Goal: Task Accomplishment & Management: Manage account settings

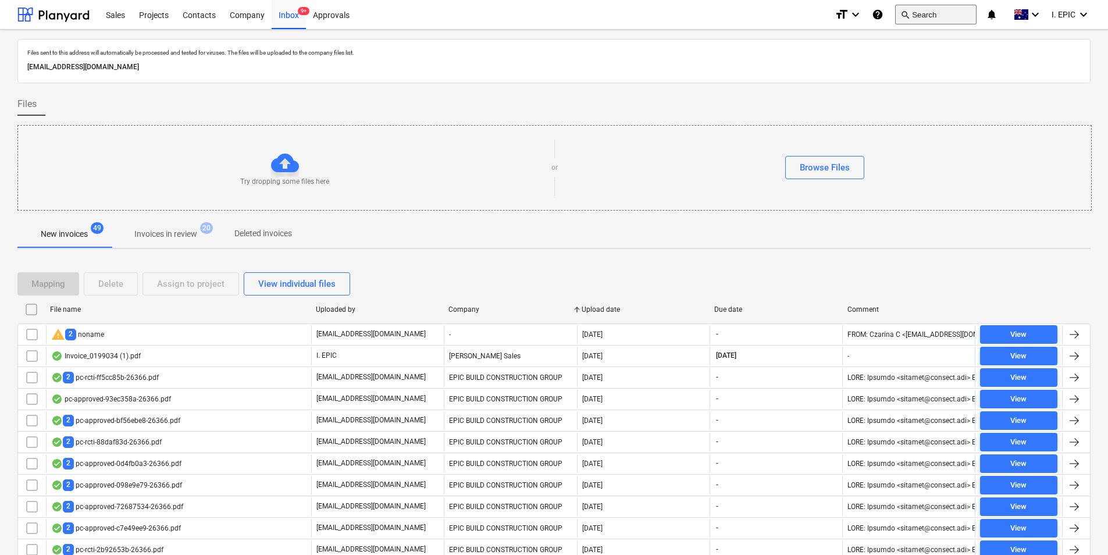
click at [922, 15] on button "search Search" at bounding box center [935, 15] width 81 height 20
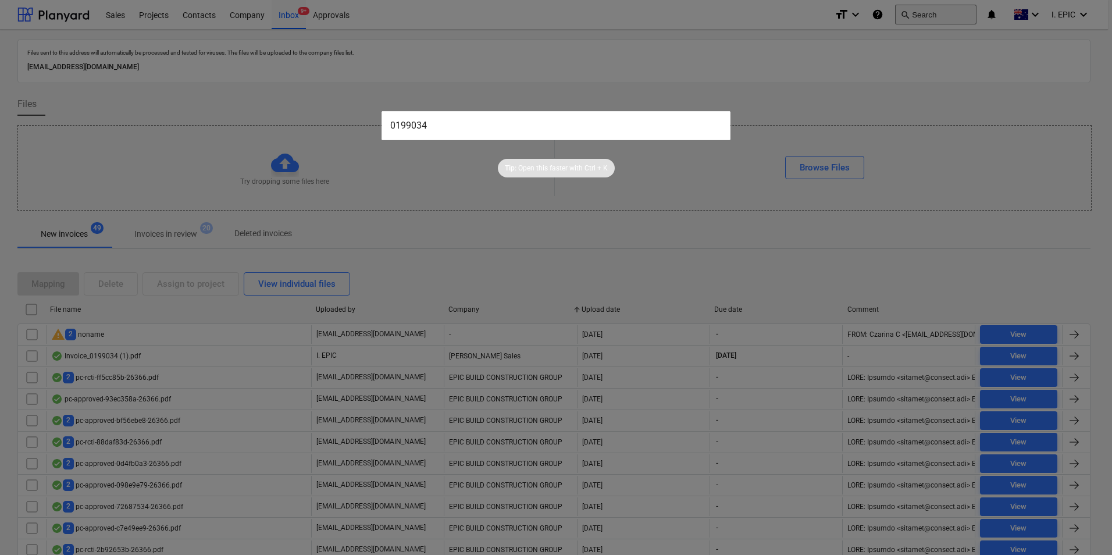
type input "0199034"
click at [553, 138] on input "0199034" at bounding box center [555, 125] width 349 height 29
click at [531, 136] on input "0199034" at bounding box center [555, 125] width 349 height 29
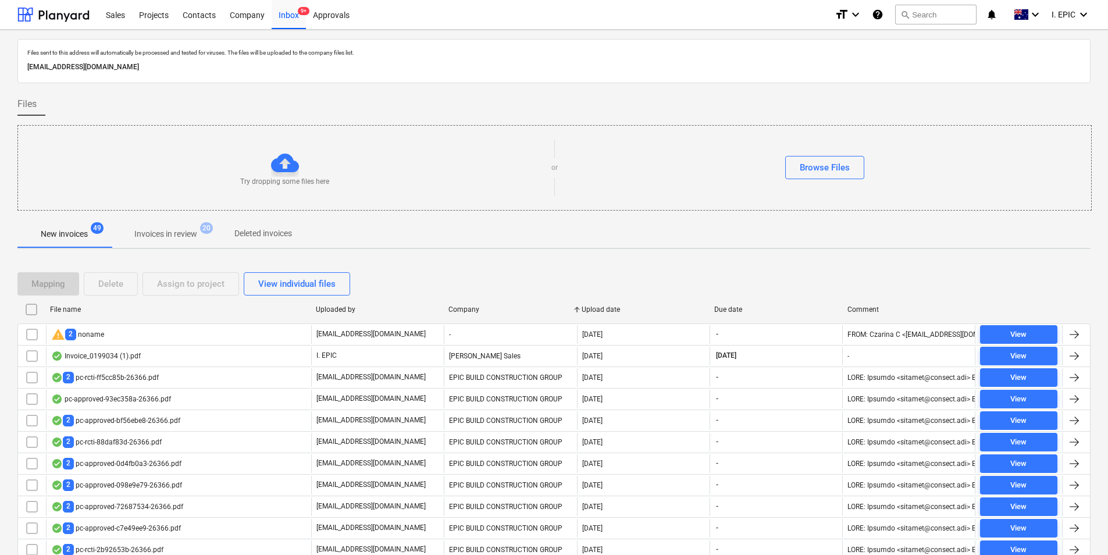
click at [919, 18] on button "search Search" at bounding box center [935, 15] width 81 height 20
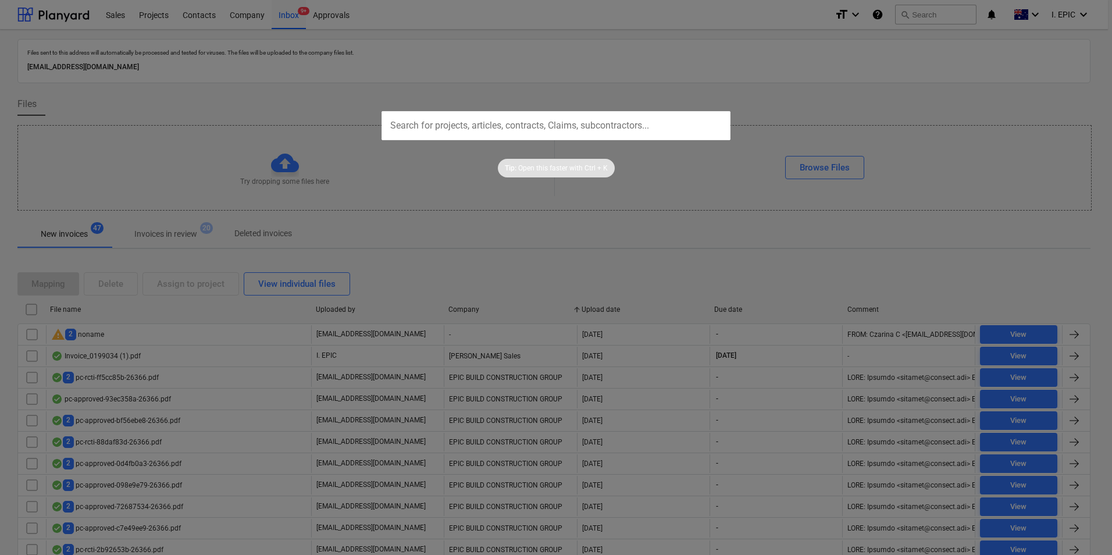
click at [945, 14] on div at bounding box center [556, 277] width 1112 height 555
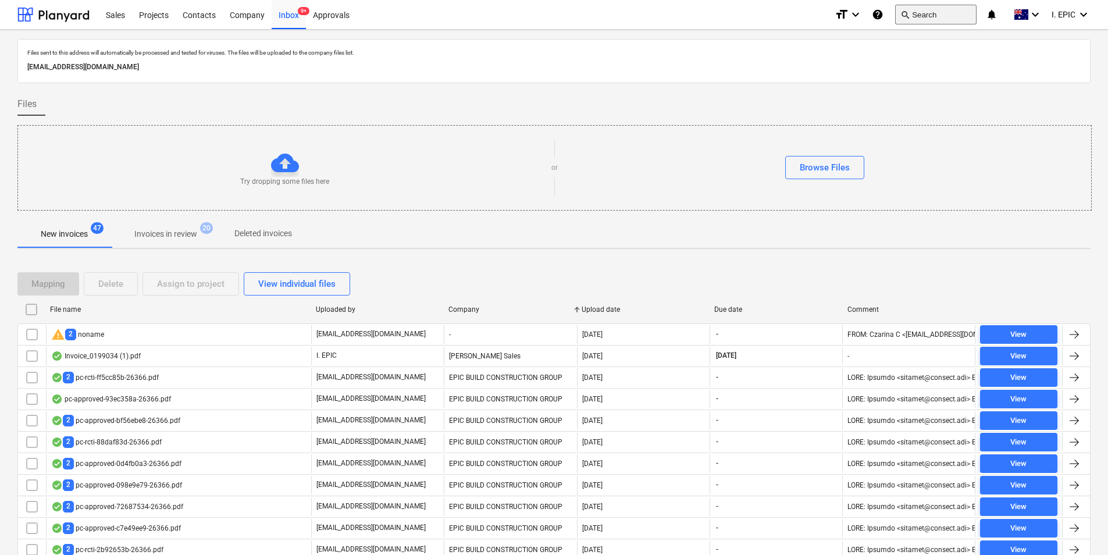
click at [939, 13] on button "search Search" at bounding box center [935, 15] width 81 height 20
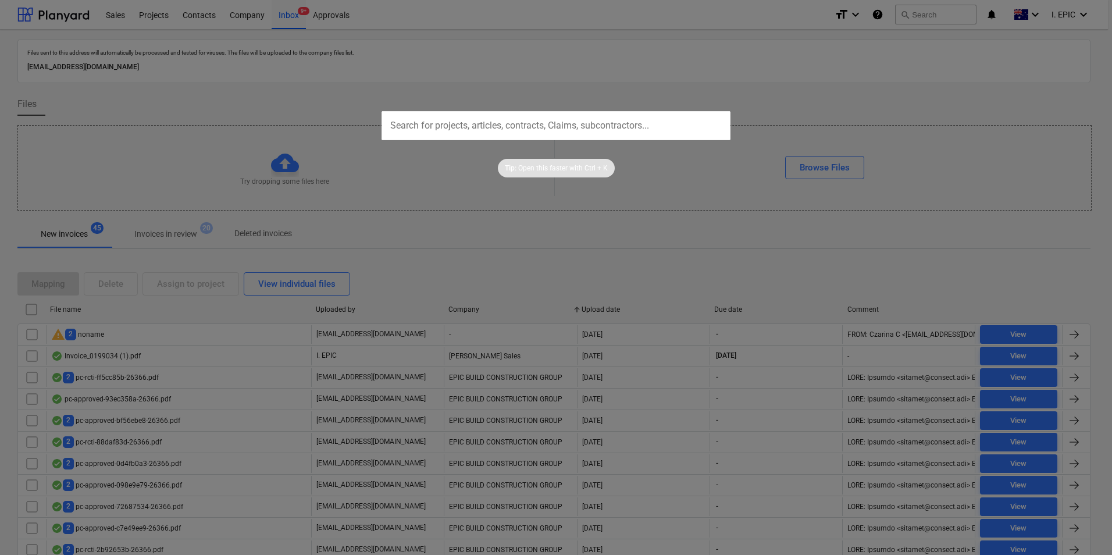
click at [780, 83] on div at bounding box center [556, 277] width 1112 height 555
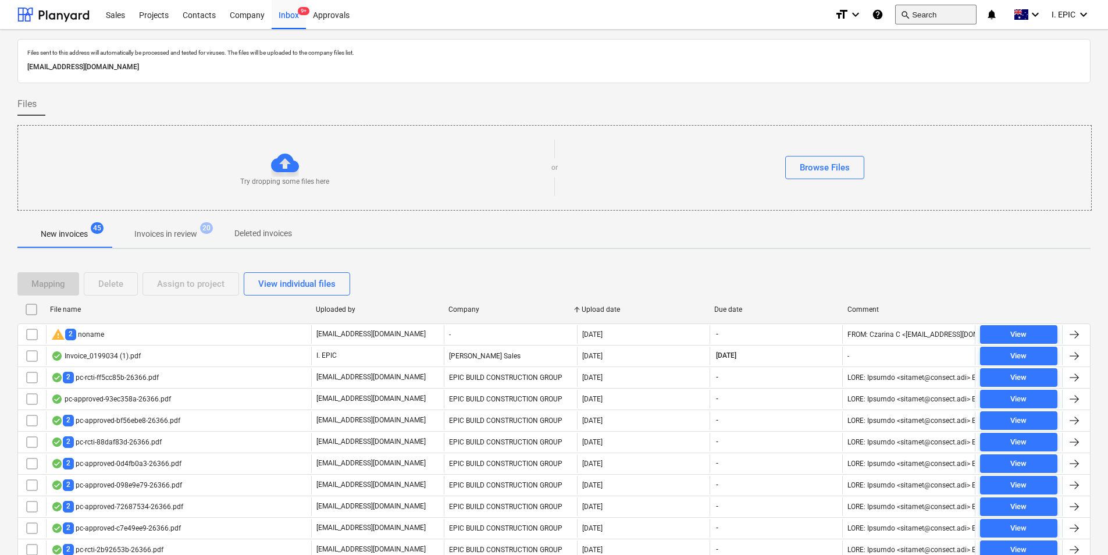
click at [938, 17] on button "search Search" at bounding box center [935, 15] width 81 height 20
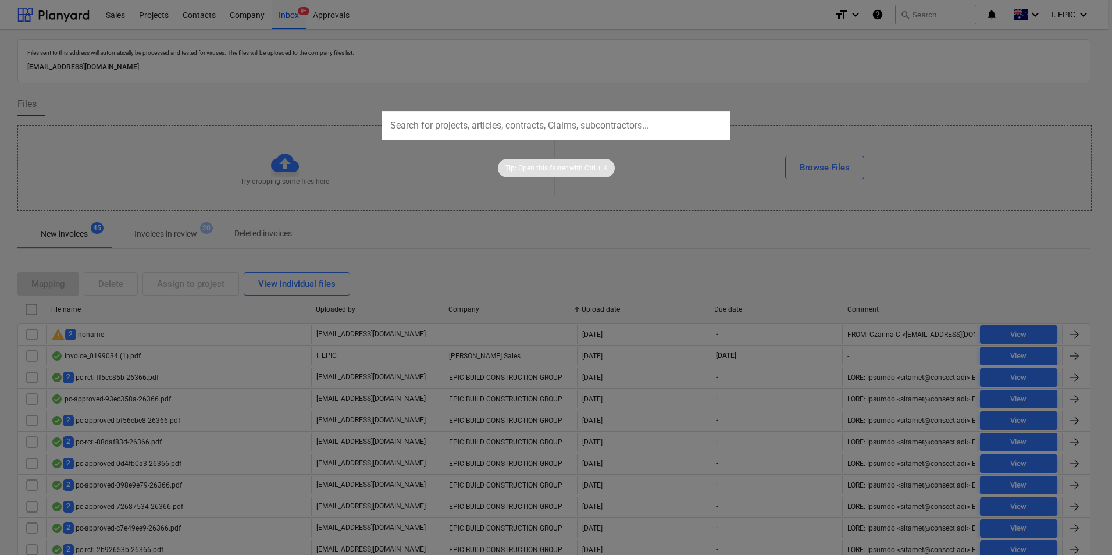
click at [598, 121] on input "text" at bounding box center [555, 125] width 349 height 29
click at [588, 130] on input "0199034" at bounding box center [555, 125] width 349 height 29
click at [390, 122] on input "0199034" at bounding box center [555, 125] width 349 height 29
type input "0199034"
click at [699, 197] on div at bounding box center [556, 277] width 1112 height 555
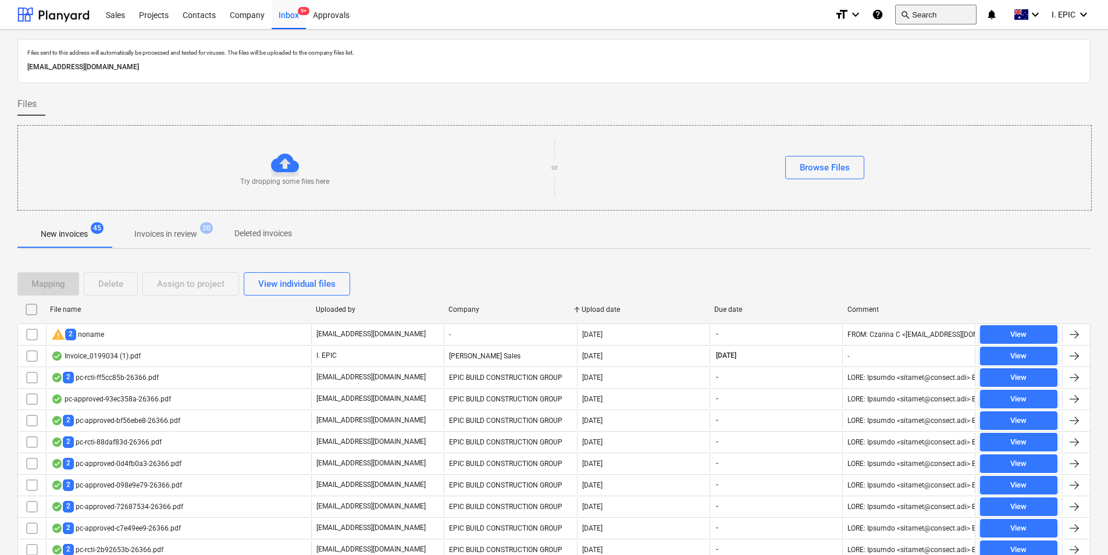
click at [919, 15] on button "search Search" at bounding box center [935, 15] width 81 height 20
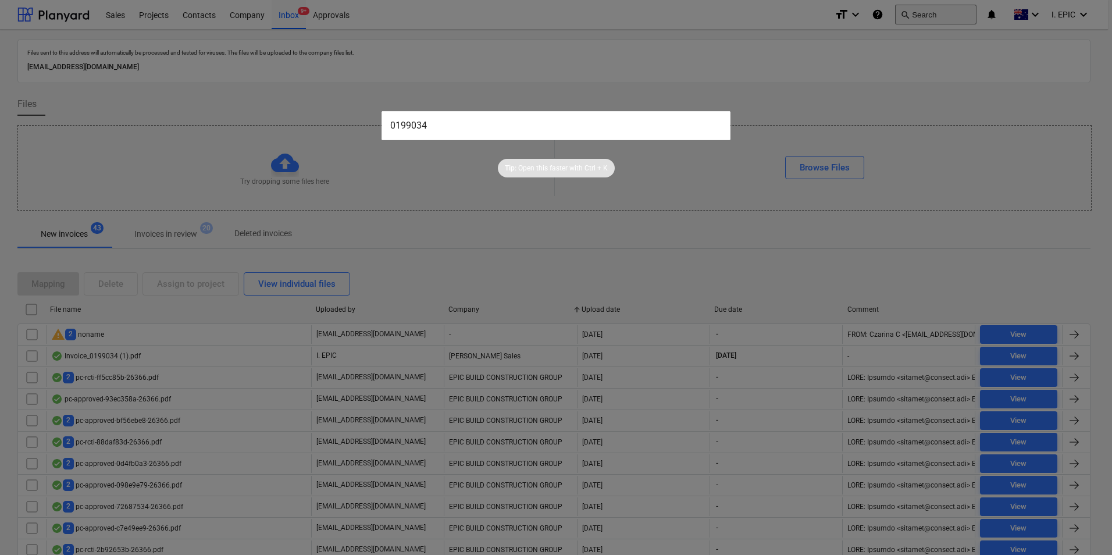
type input "0199034"
click at [840, 126] on div at bounding box center [556, 277] width 1112 height 555
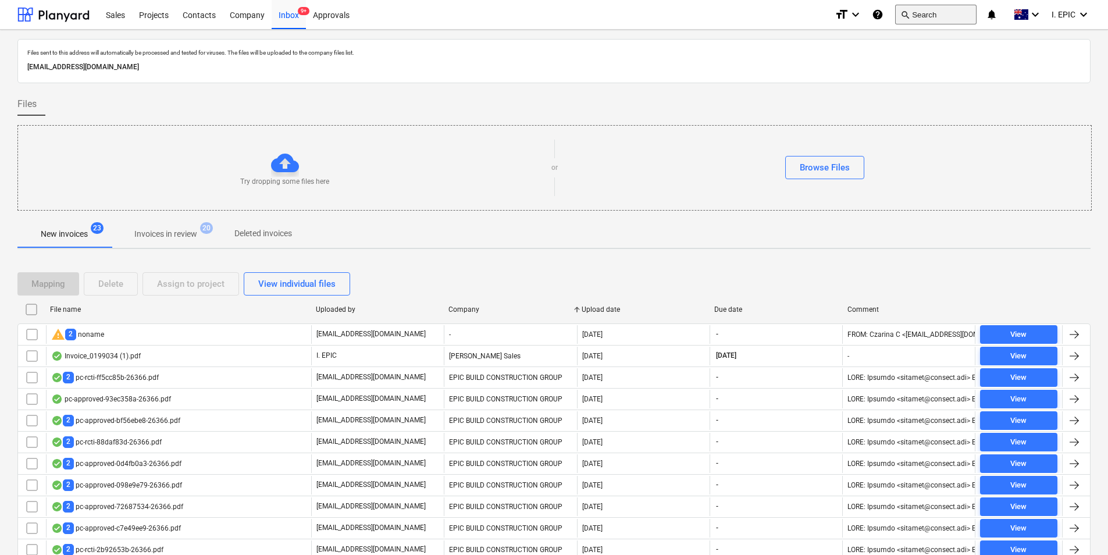
click at [927, 13] on button "search Search" at bounding box center [935, 15] width 81 height 20
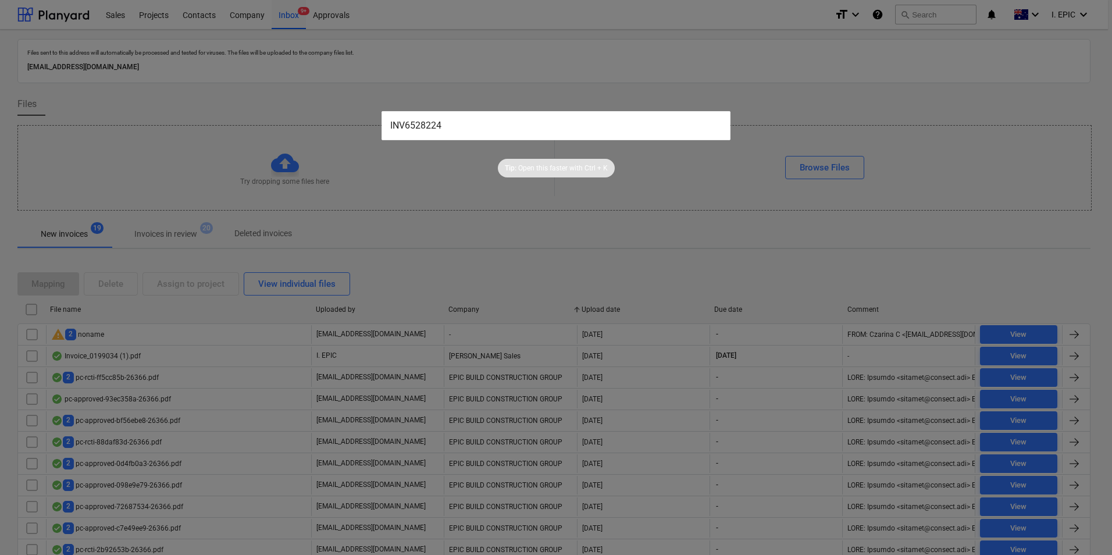
type input "INV6528224"
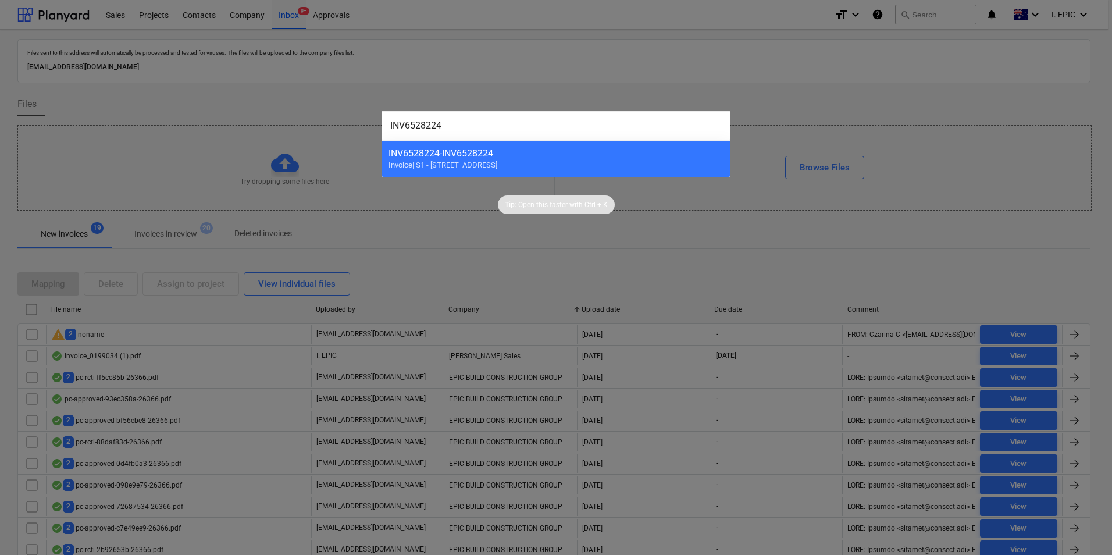
click at [938, 11] on div at bounding box center [556, 277] width 1112 height 555
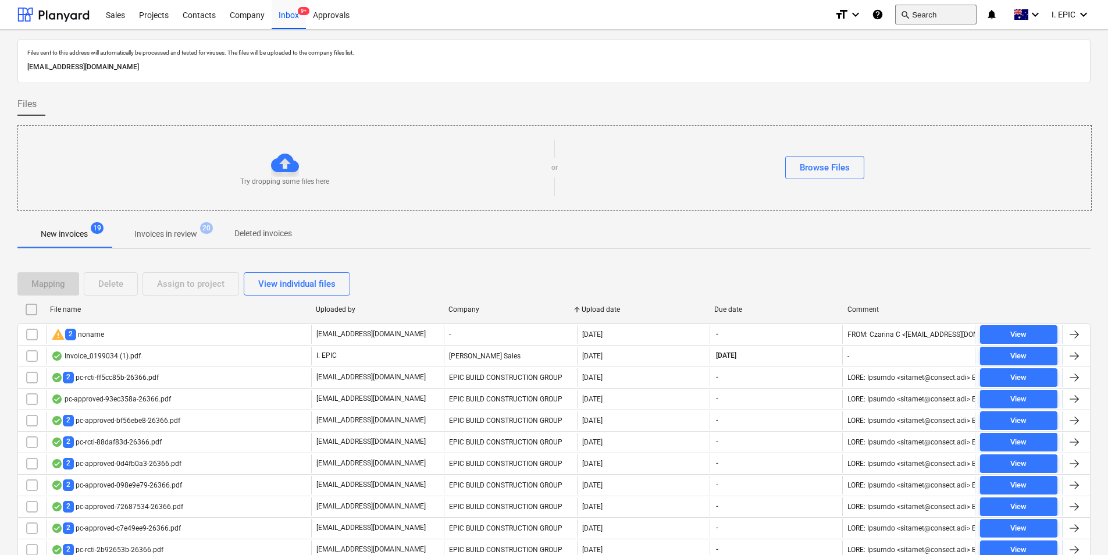
click at [914, 20] on button "search Search" at bounding box center [935, 15] width 81 height 20
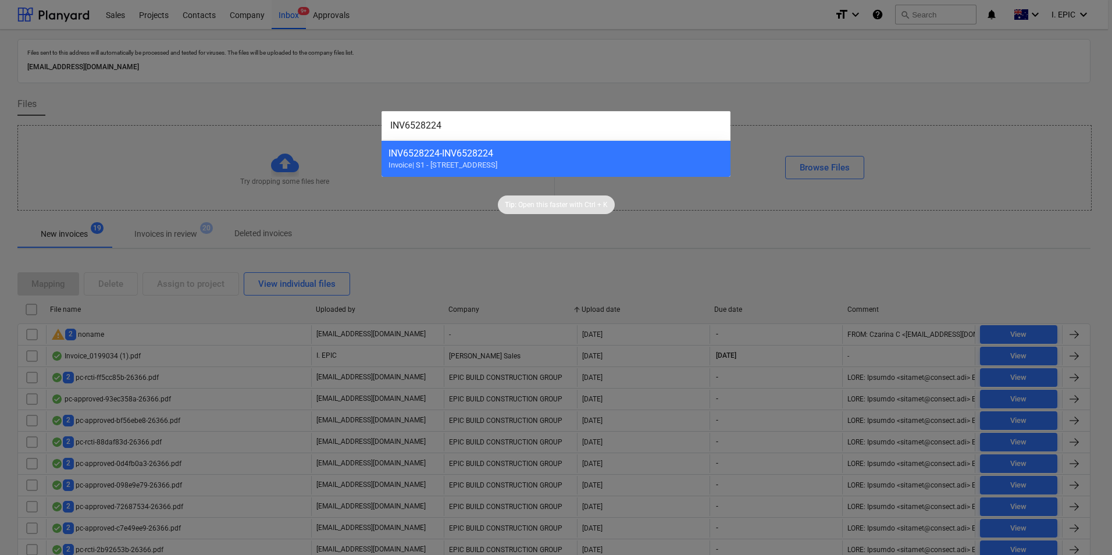
type input "INV6528224"
click at [463, 164] on span "Invoice | S1 - [STREET_ADDRESS]" at bounding box center [442, 164] width 109 height 9
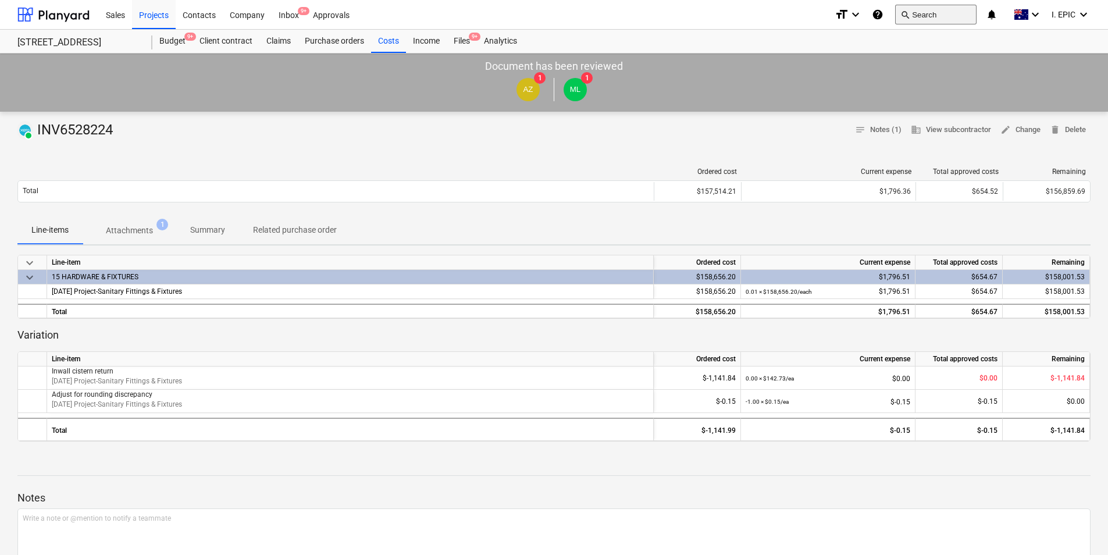
click at [912, 8] on button "search Search" at bounding box center [935, 15] width 81 height 20
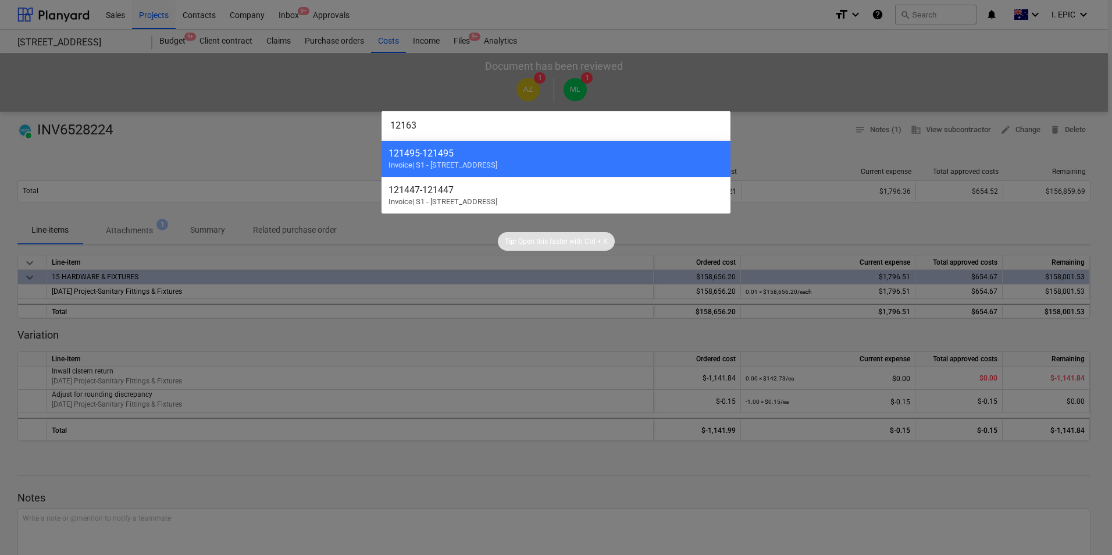
type input "121634"
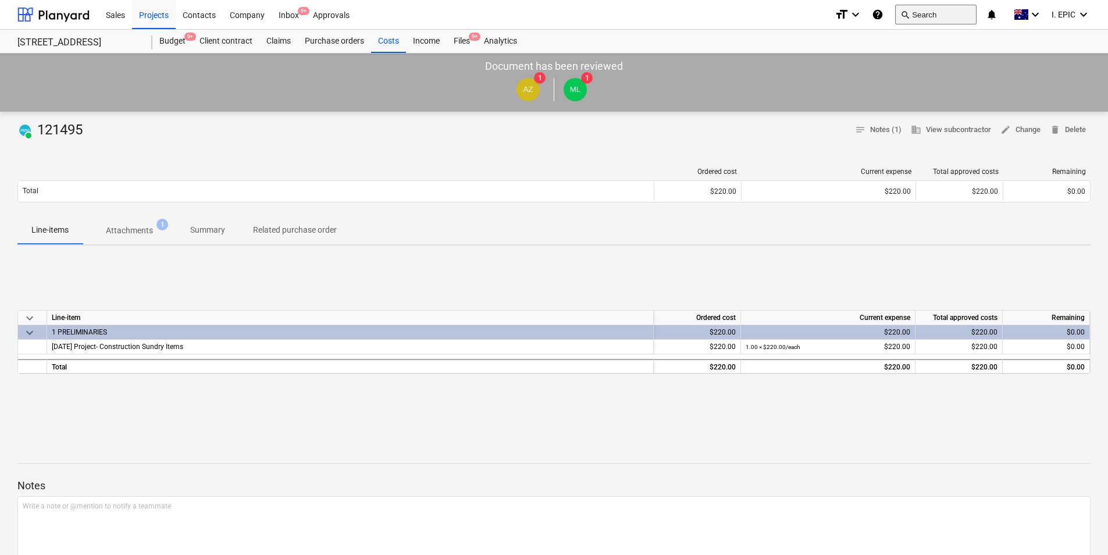
click at [931, 20] on button "search Search" at bounding box center [935, 15] width 81 height 20
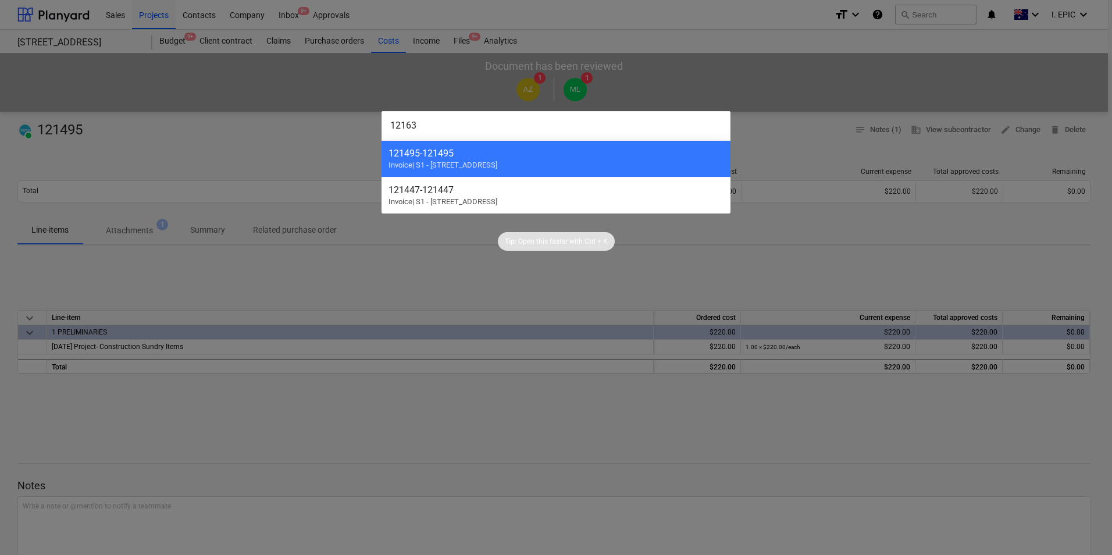
type input "121634"
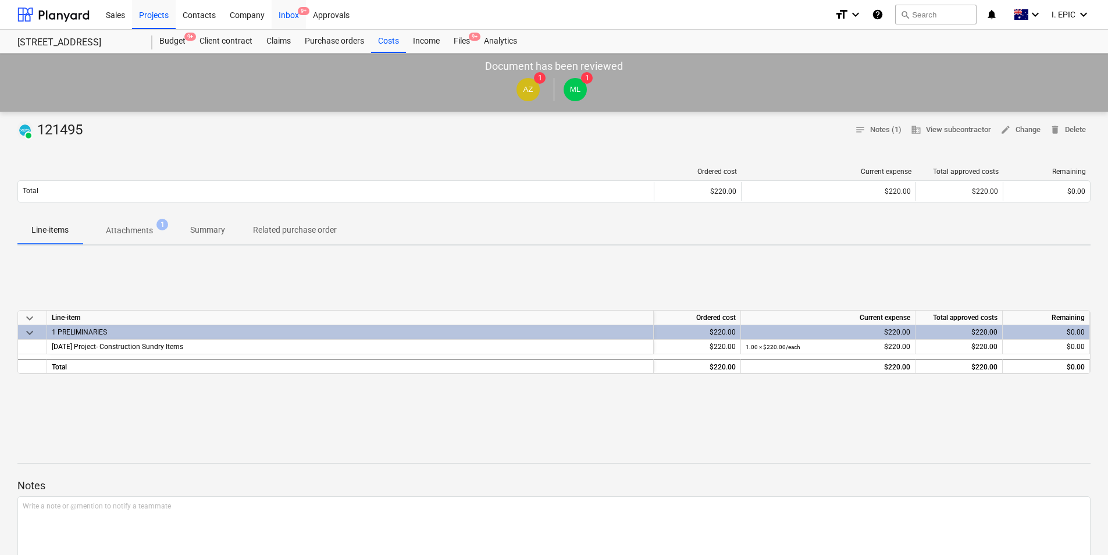
click at [283, 14] on div "Inbox 9+" at bounding box center [289, 14] width 34 height 30
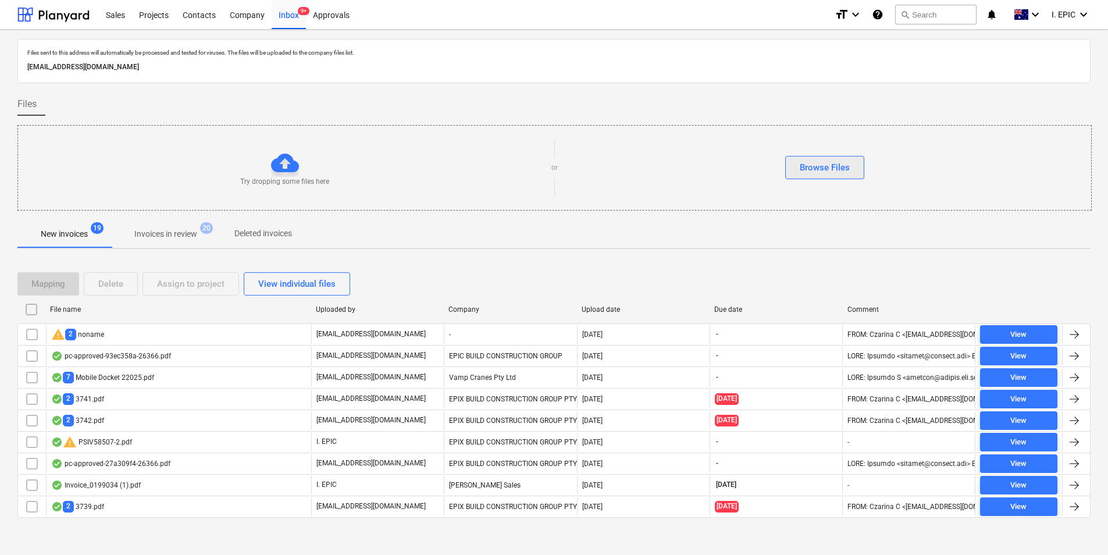
click at [833, 170] on div "Browse Files" at bounding box center [824, 167] width 50 height 15
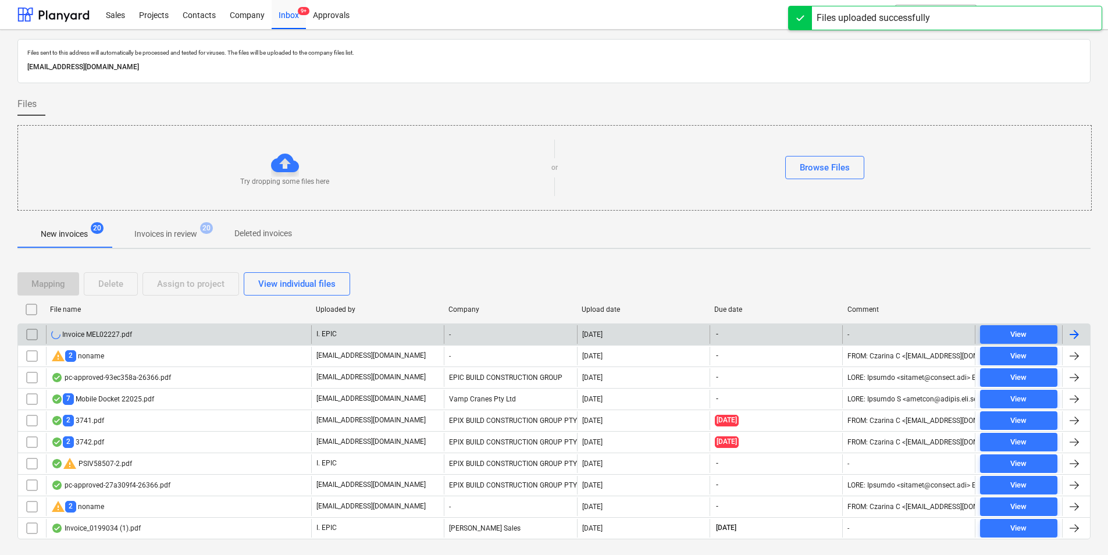
click at [262, 334] on div "Invoice MEL02227.pdf" at bounding box center [178, 334] width 265 height 19
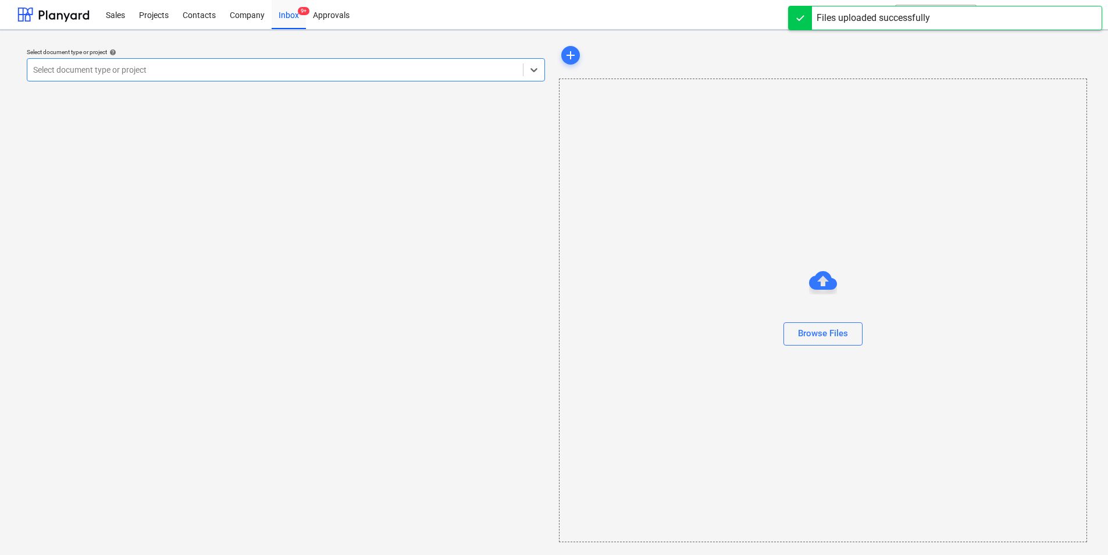
scroll to position [1, 0]
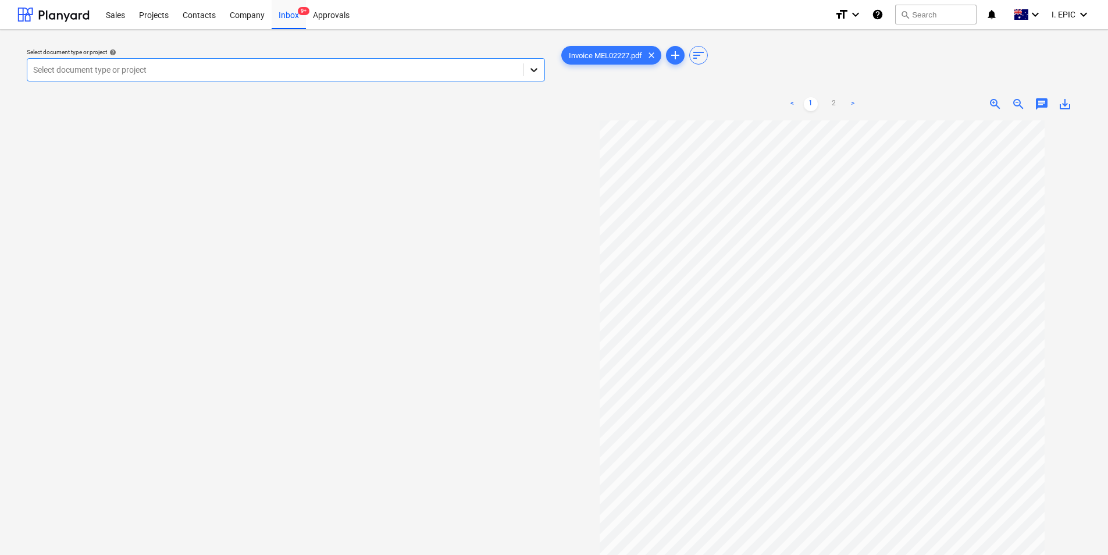
click at [534, 66] on icon at bounding box center [534, 70] width 12 height 12
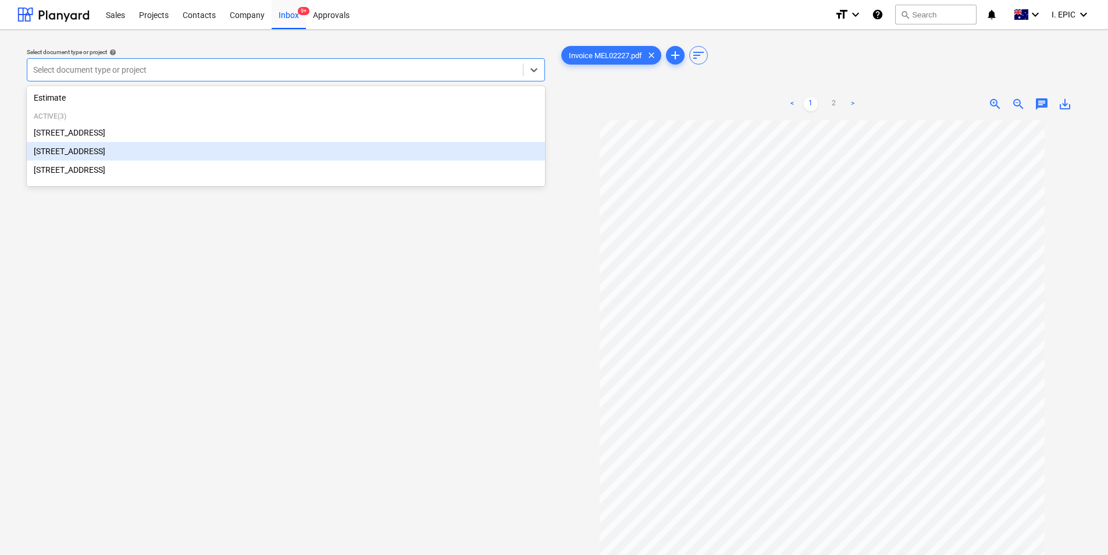
click at [201, 160] on div "[STREET_ADDRESS]" at bounding box center [286, 151] width 518 height 19
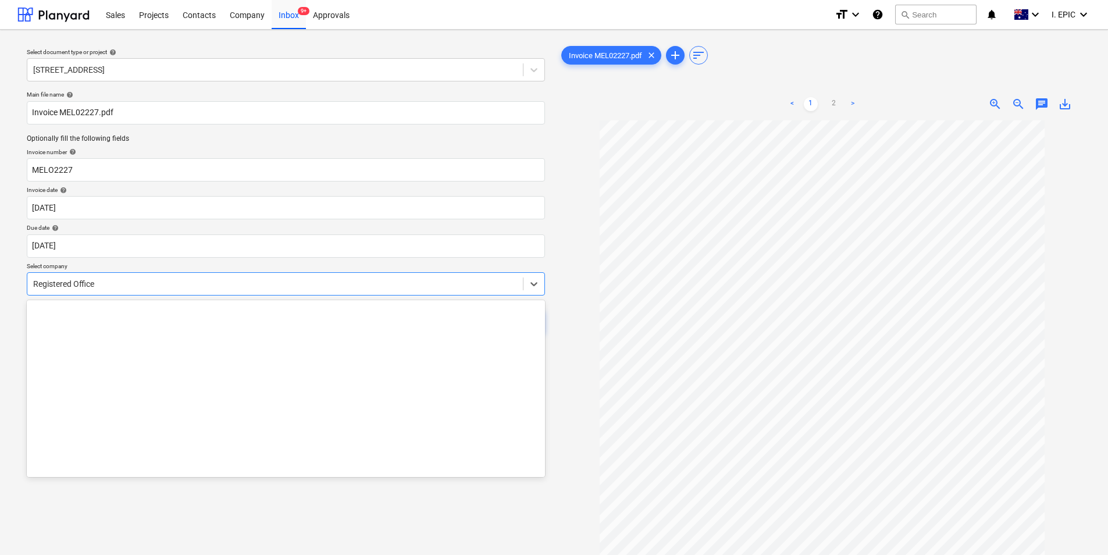
click at [257, 290] on div "Registered Office" at bounding box center [274, 284] width 495 height 16
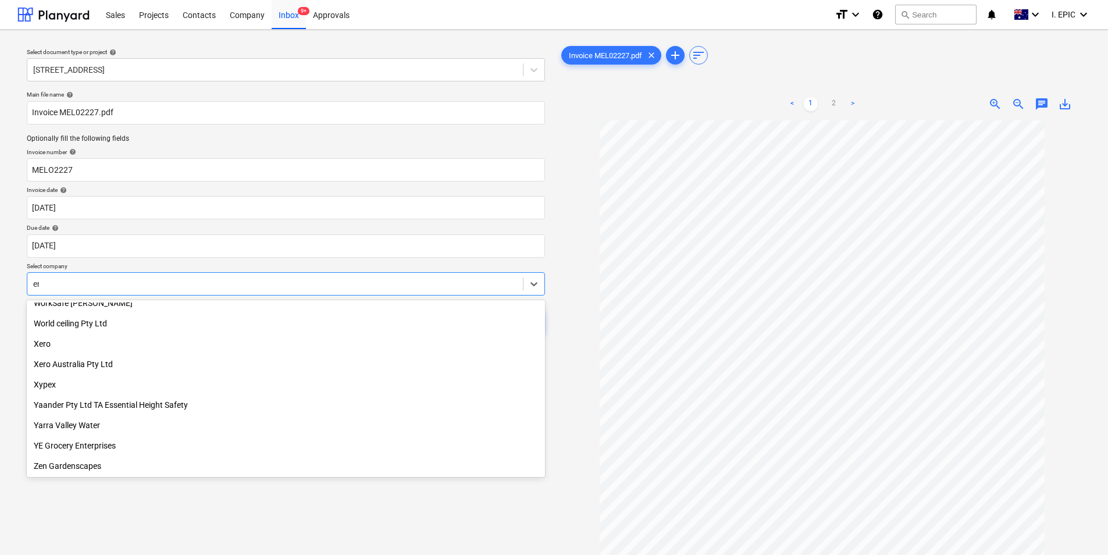
scroll to position [2756, 0]
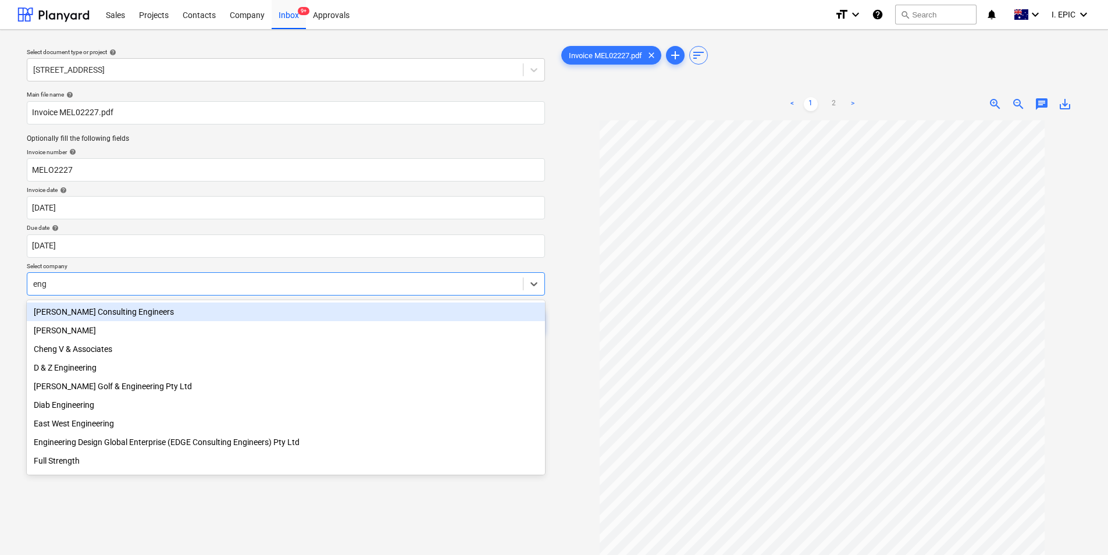
type input "engi"
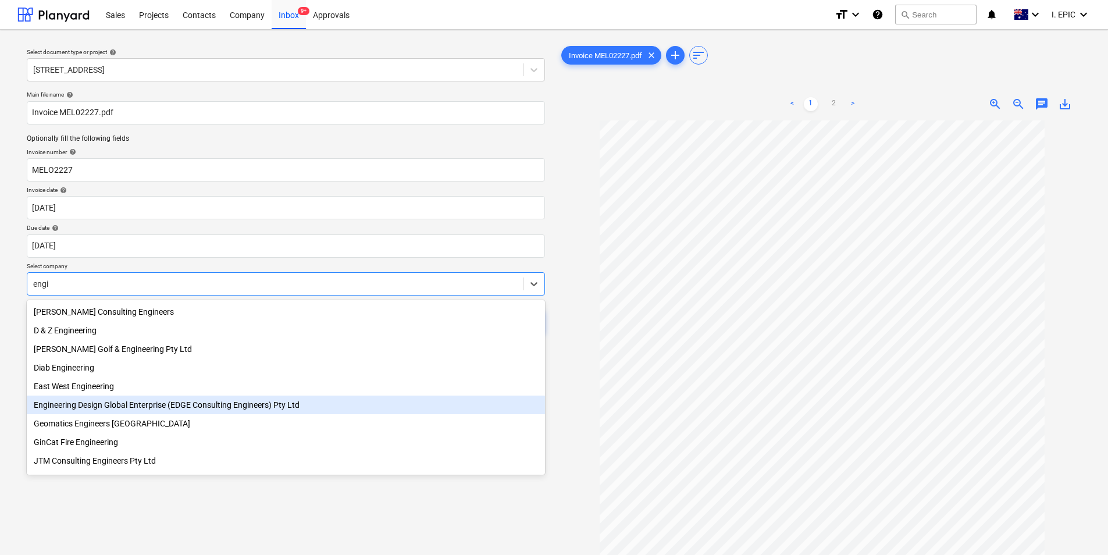
click at [188, 410] on div "Engineering Design Global Enterprise (EDGE Consulting Engineers) Pty Ltd" at bounding box center [286, 404] width 518 height 19
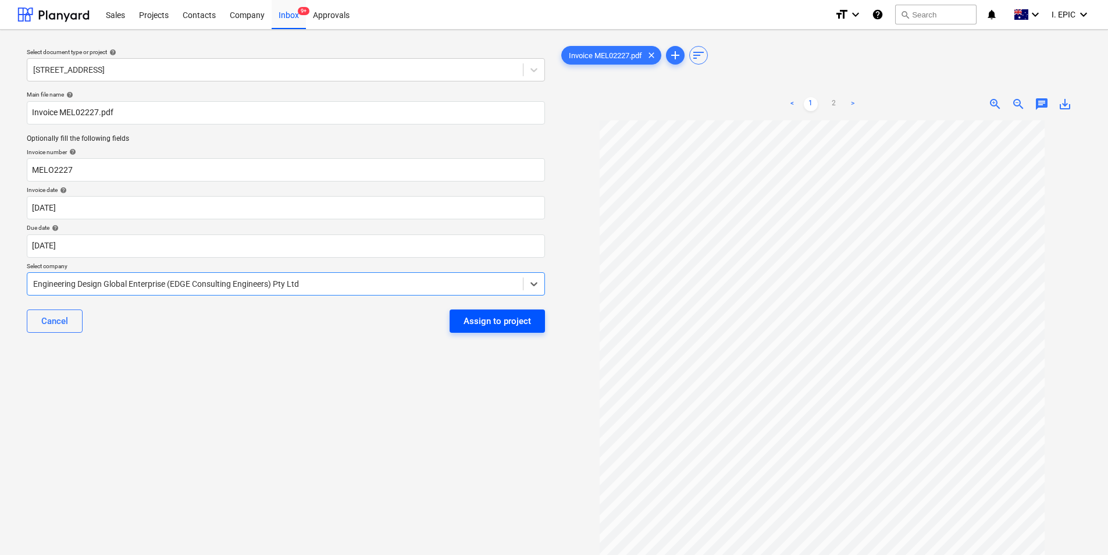
click at [510, 319] on div "Assign to project" at bounding box center [496, 320] width 67 height 15
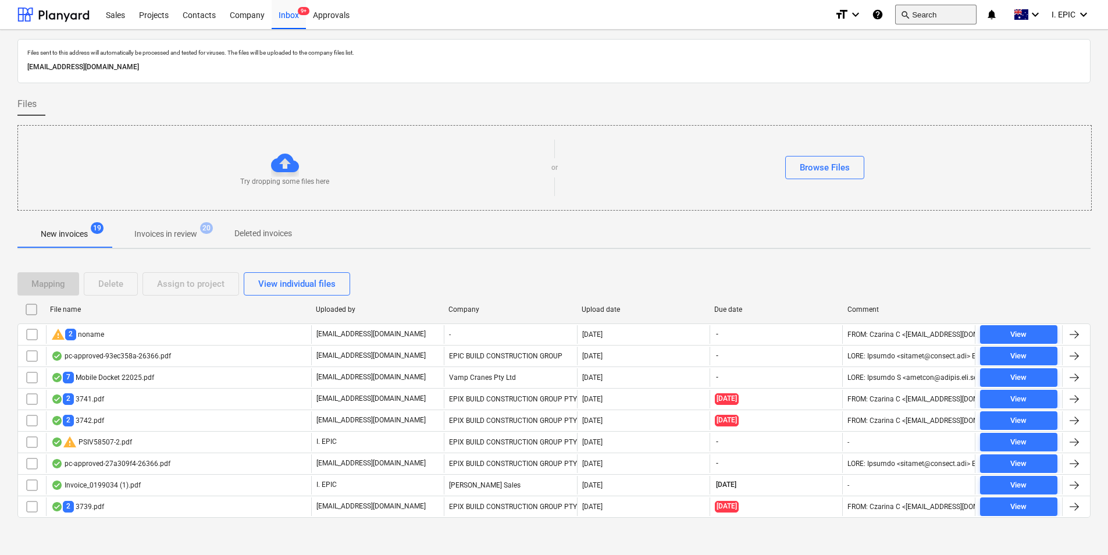
click at [912, 17] on button "search Search" at bounding box center [935, 15] width 81 height 20
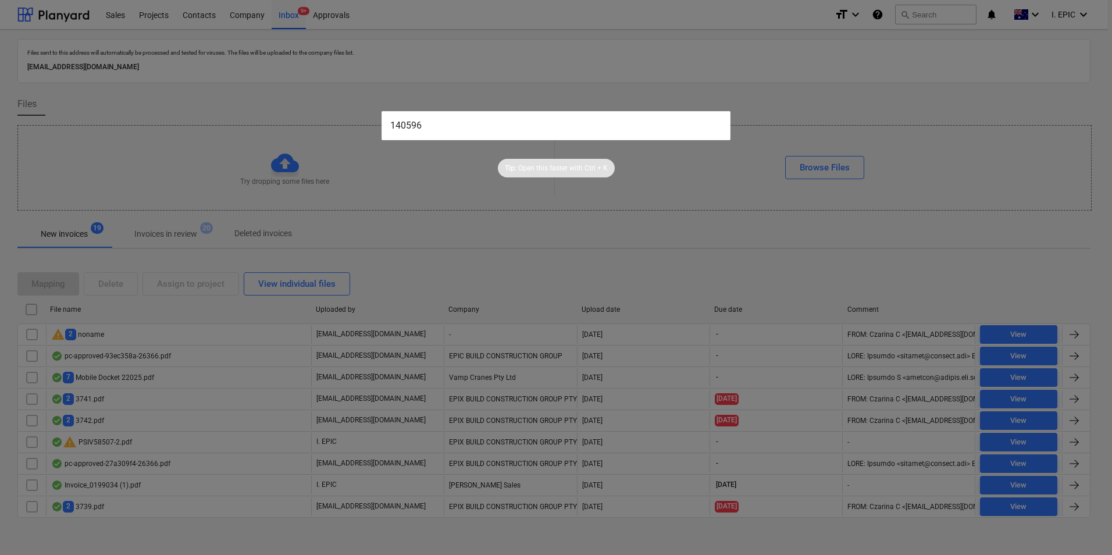
type input "140596"
click at [678, 166] on div "Tip: Open this faster with Ctrl + K" at bounding box center [556, 158] width 1112 height 37
click at [537, 115] on input "140596" at bounding box center [555, 125] width 349 height 29
click at [755, 102] on div at bounding box center [556, 277] width 1112 height 555
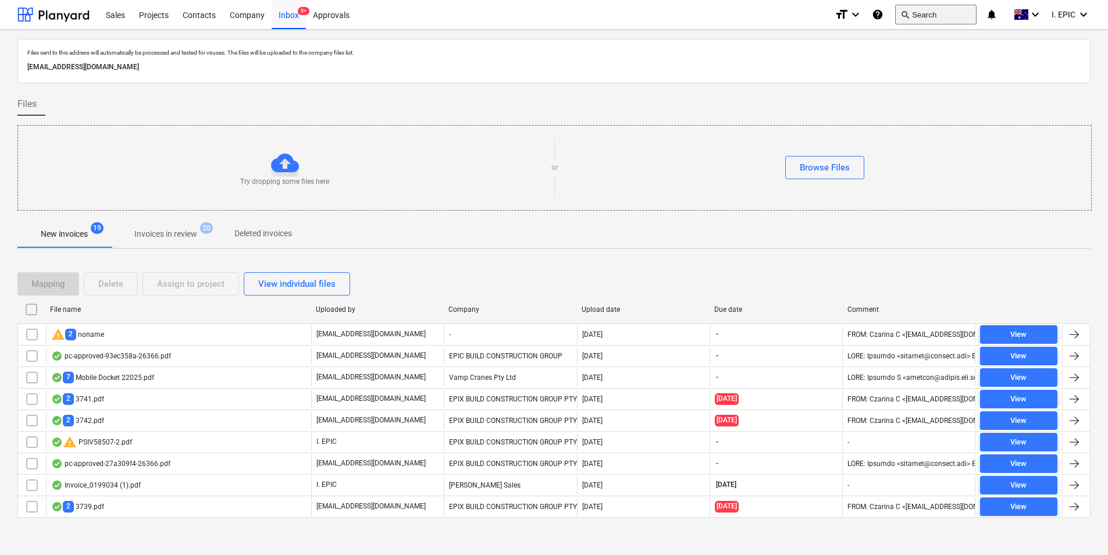
click at [902, 10] on span "search" at bounding box center [904, 14] width 9 height 9
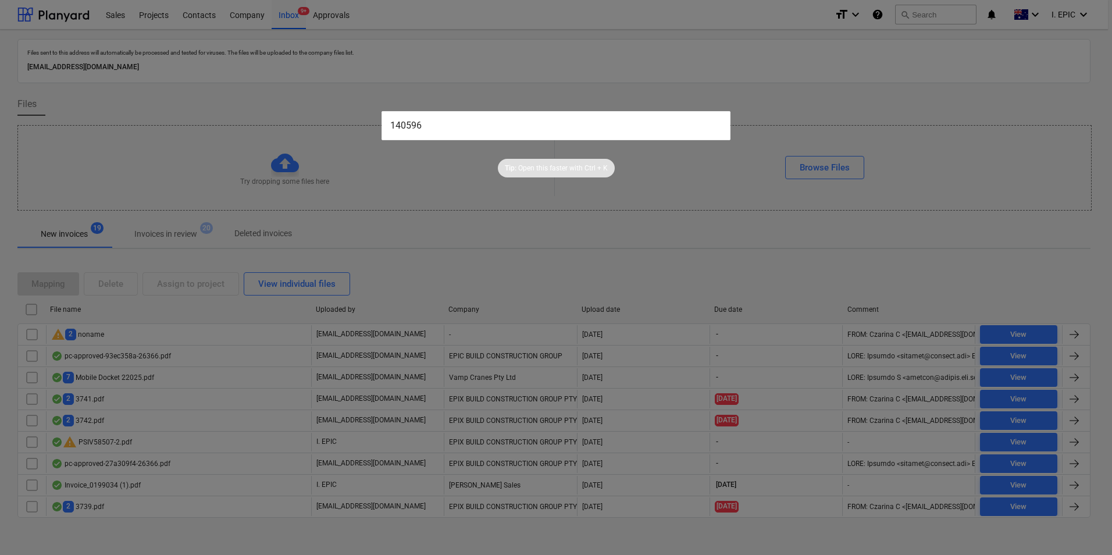
type input "140596"
click at [580, 172] on p "Open this faster with" at bounding box center [550, 168] width 65 height 10
click at [611, 138] on input "140596" at bounding box center [555, 125] width 349 height 29
click at [615, 123] on input "140596" at bounding box center [555, 125] width 349 height 29
click at [709, 163] on div "Tip: Open this faster with Ctrl + K" at bounding box center [556, 158] width 1112 height 37
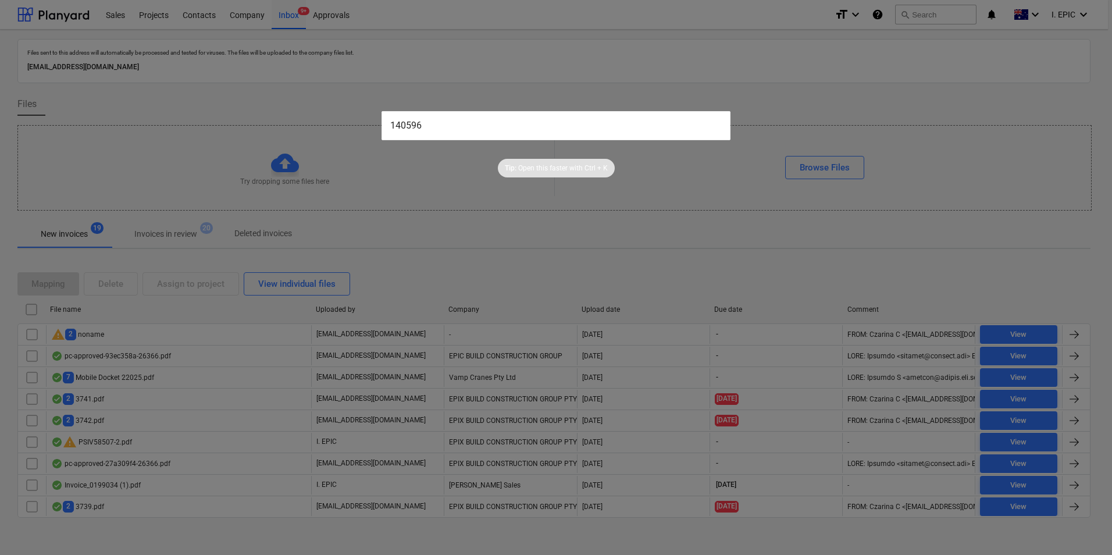
click at [677, 126] on input "140596" at bounding box center [555, 125] width 349 height 29
click at [723, 166] on div "Tip: Open this faster with Ctrl + K" at bounding box center [556, 158] width 1112 height 37
click at [805, 93] on div at bounding box center [556, 277] width 1112 height 555
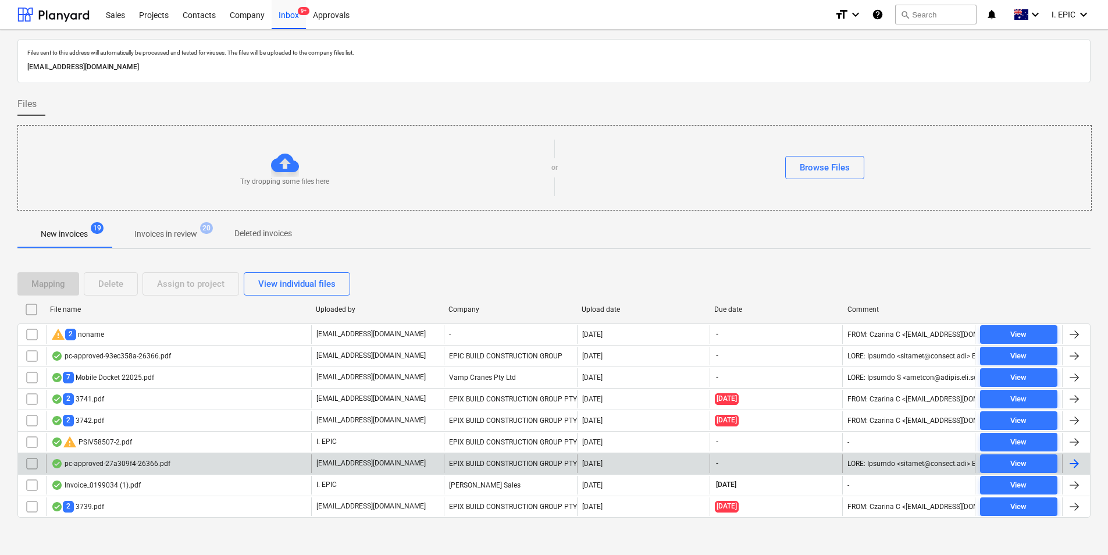
scroll to position [5, 0]
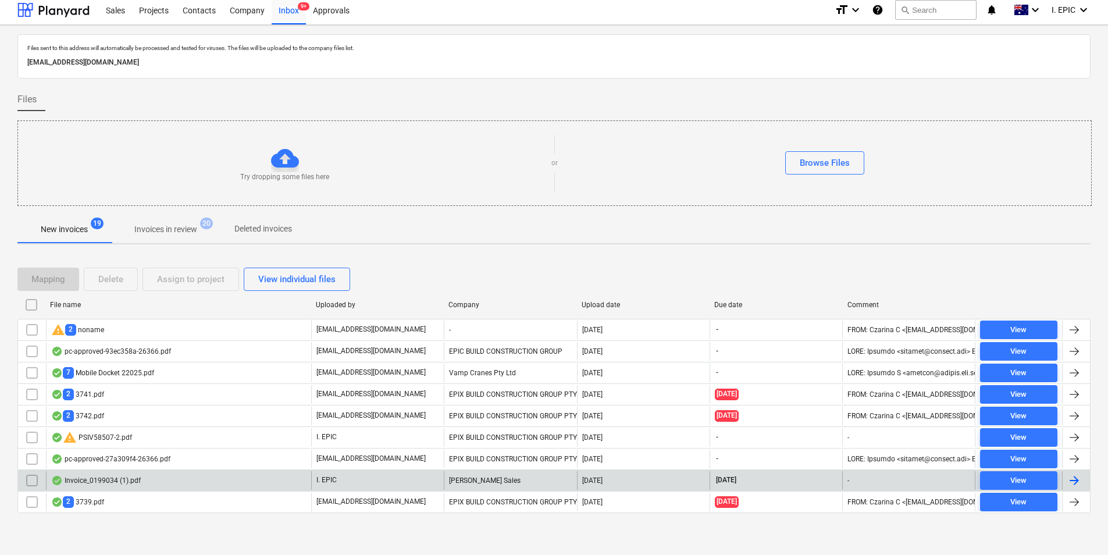
click at [245, 476] on div "Invoice_0199034 (1).pdf" at bounding box center [178, 480] width 265 height 19
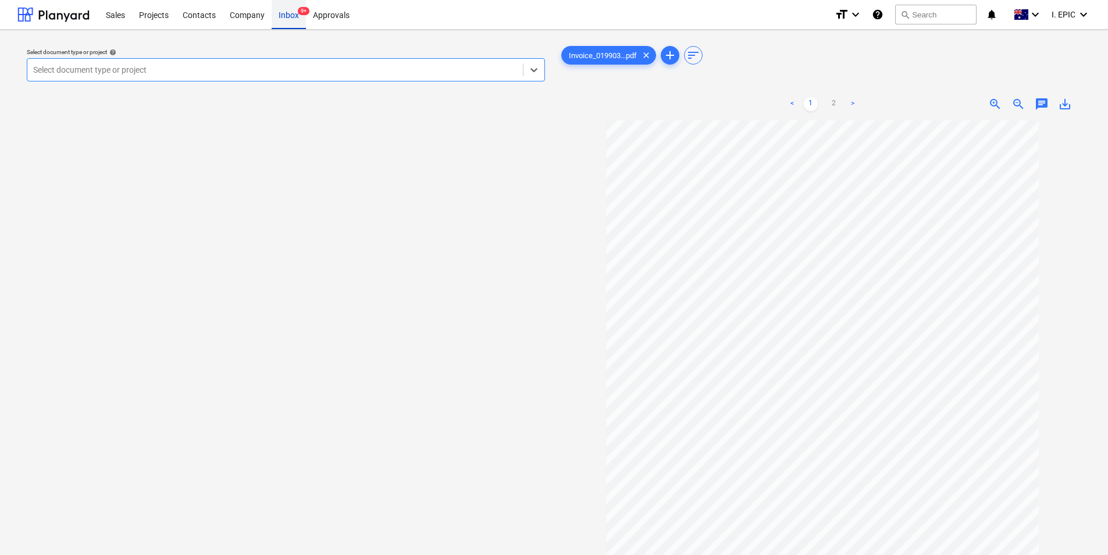
click at [294, 22] on div "Inbox 9+" at bounding box center [289, 14] width 34 height 30
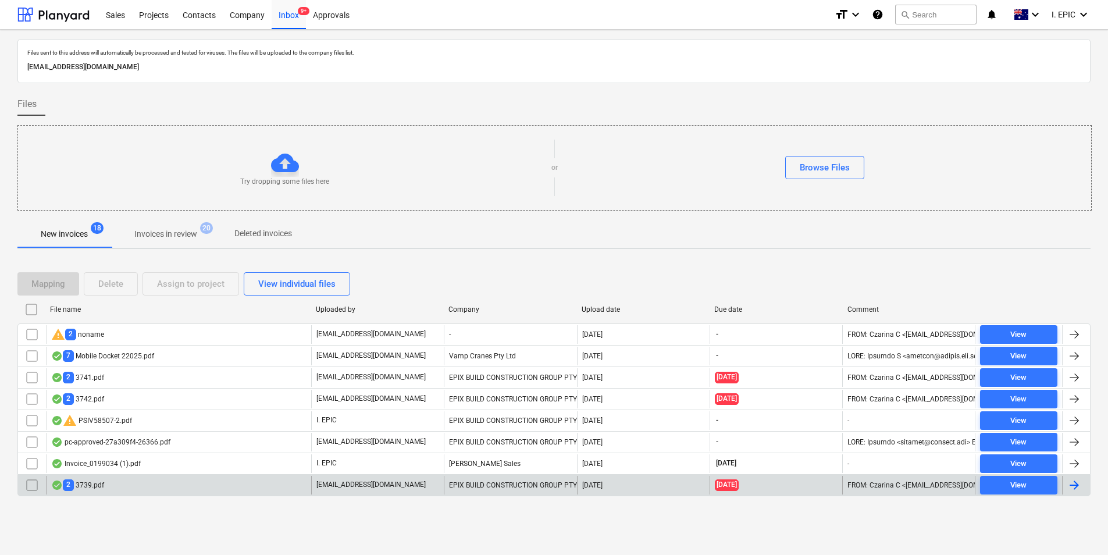
click at [197, 490] on div "2 3739.pdf" at bounding box center [178, 485] width 265 height 19
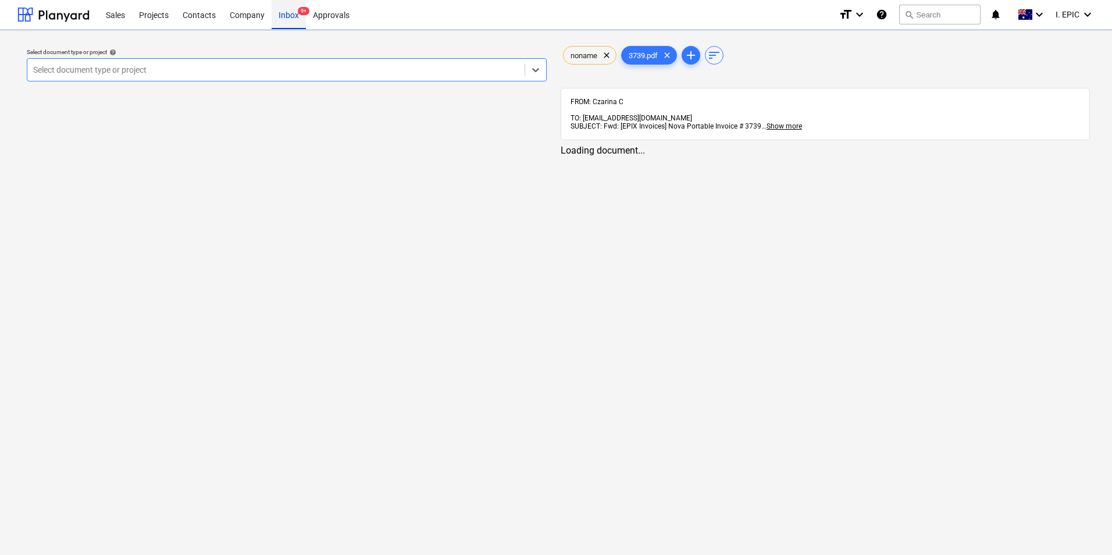
click at [297, 5] on div "Inbox 9+" at bounding box center [289, 14] width 34 height 30
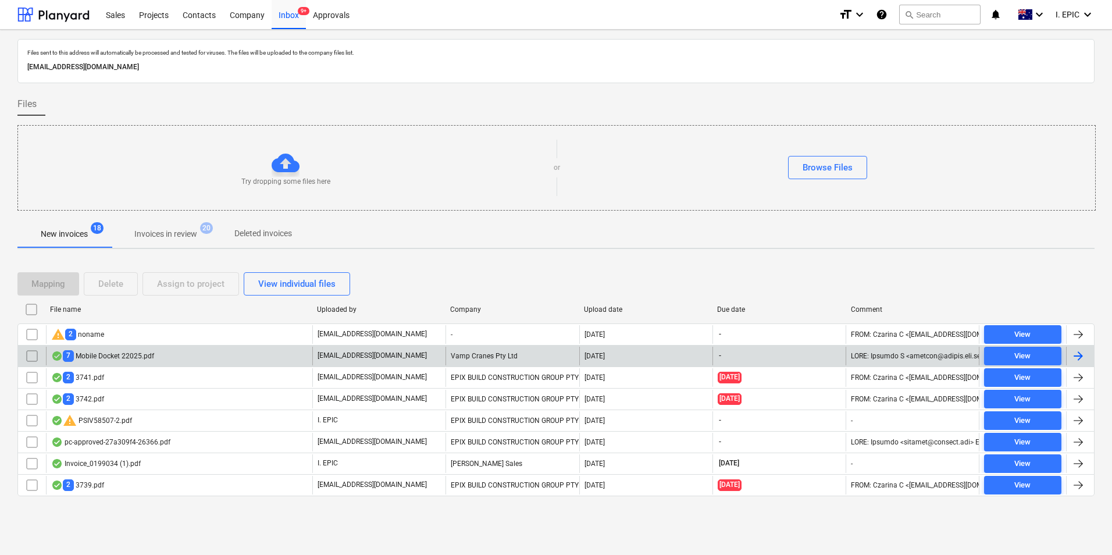
click at [189, 360] on div "7 Mobile Docket 22025.pdf" at bounding box center [179, 356] width 266 height 19
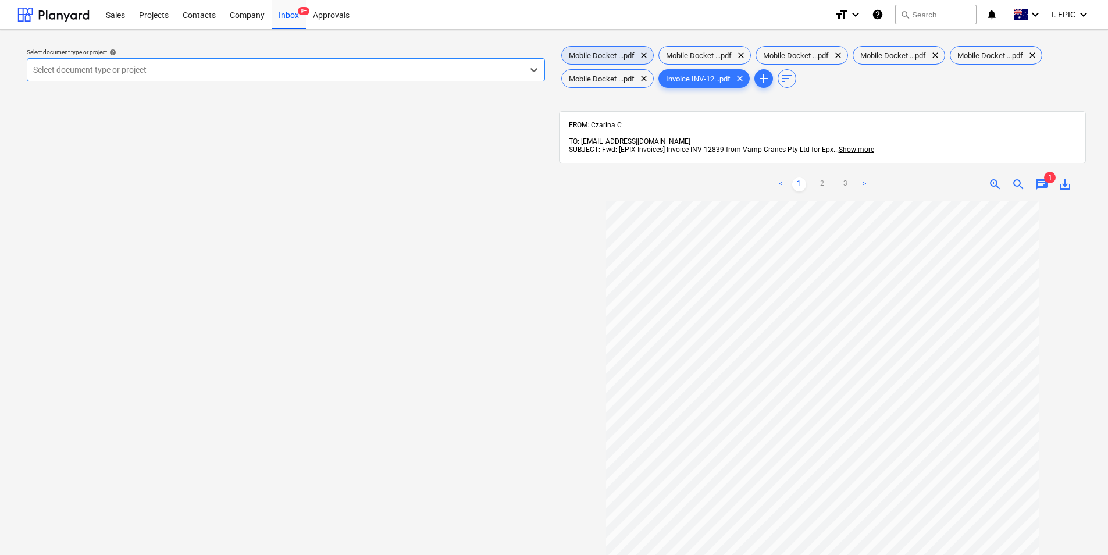
click at [600, 54] on span "Mobile Docket ...pdf" at bounding box center [602, 55] width 80 height 9
click at [701, 77] on span "Invoice INV-12...pdf" at bounding box center [698, 78] width 78 height 9
click at [648, 47] on div "Mobile Docket ...pdf clear" at bounding box center [607, 55] width 92 height 19
click at [677, 80] on span "Invoice INV-12...pdf" at bounding box center [698, 78] width 78 height 9
drag, startPoint x: 689, startPoint y: 79, endPoint x: 590, endPoint y: 37, distance: 107.6
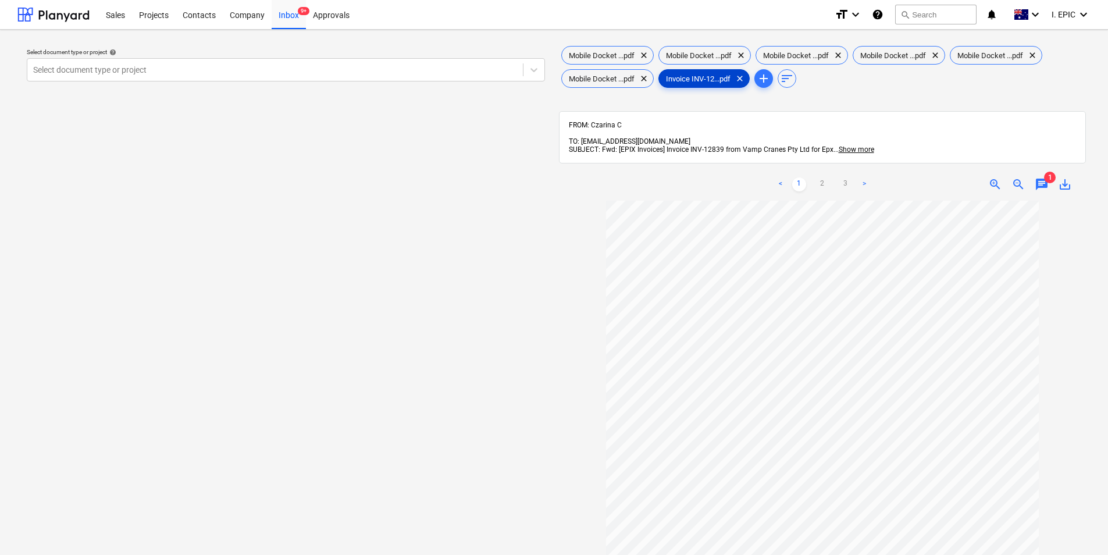
click at [590, 37] on div "Select document type or project help Select document type or project Mobile Doc…" at bounding box center [554, 383] width 1108 height 707
